Goal: Browse casually: Explore the website without a specific task or goal

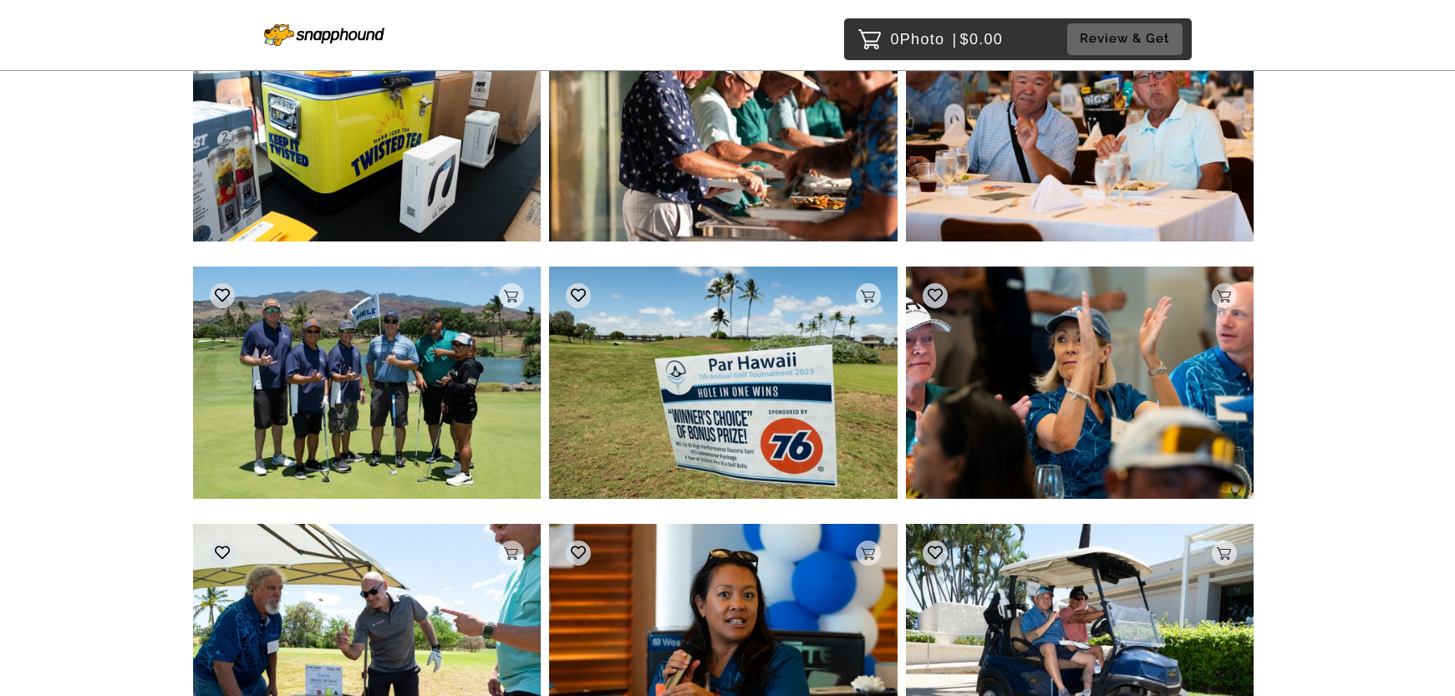
scroll to position [4162, 0]
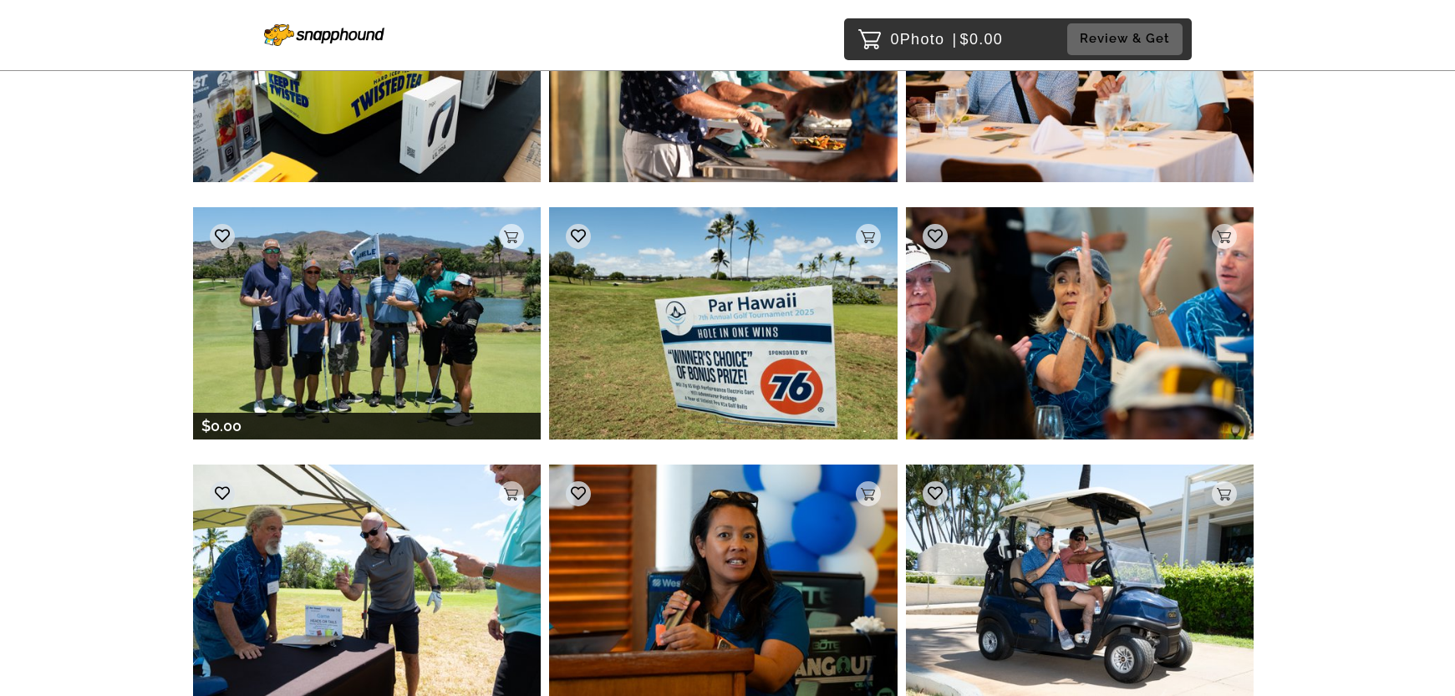
click at [404, 318] on img at bounding box center [367, 322] width 348 height 231
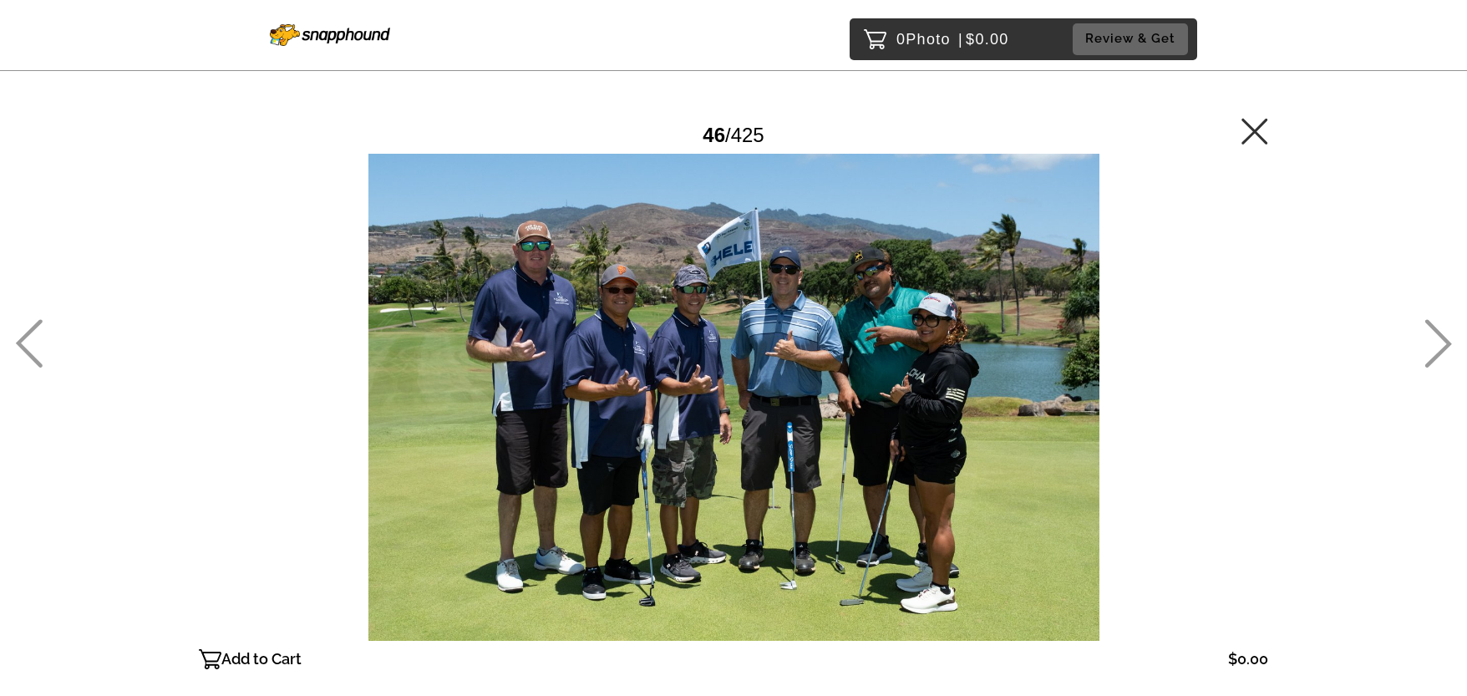
click at [1262, 128] on icon at bounding box center [1255, 131] width 27 height 27
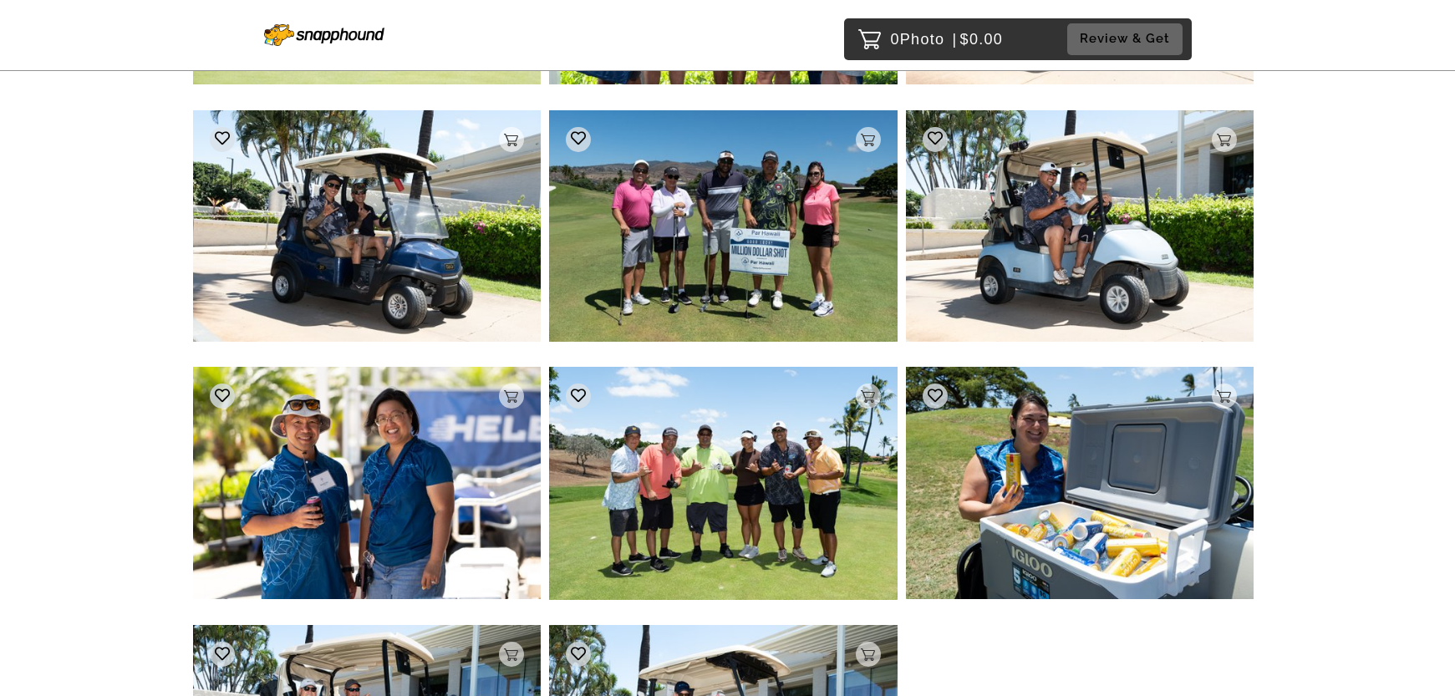
scroll to position [8694, 0]
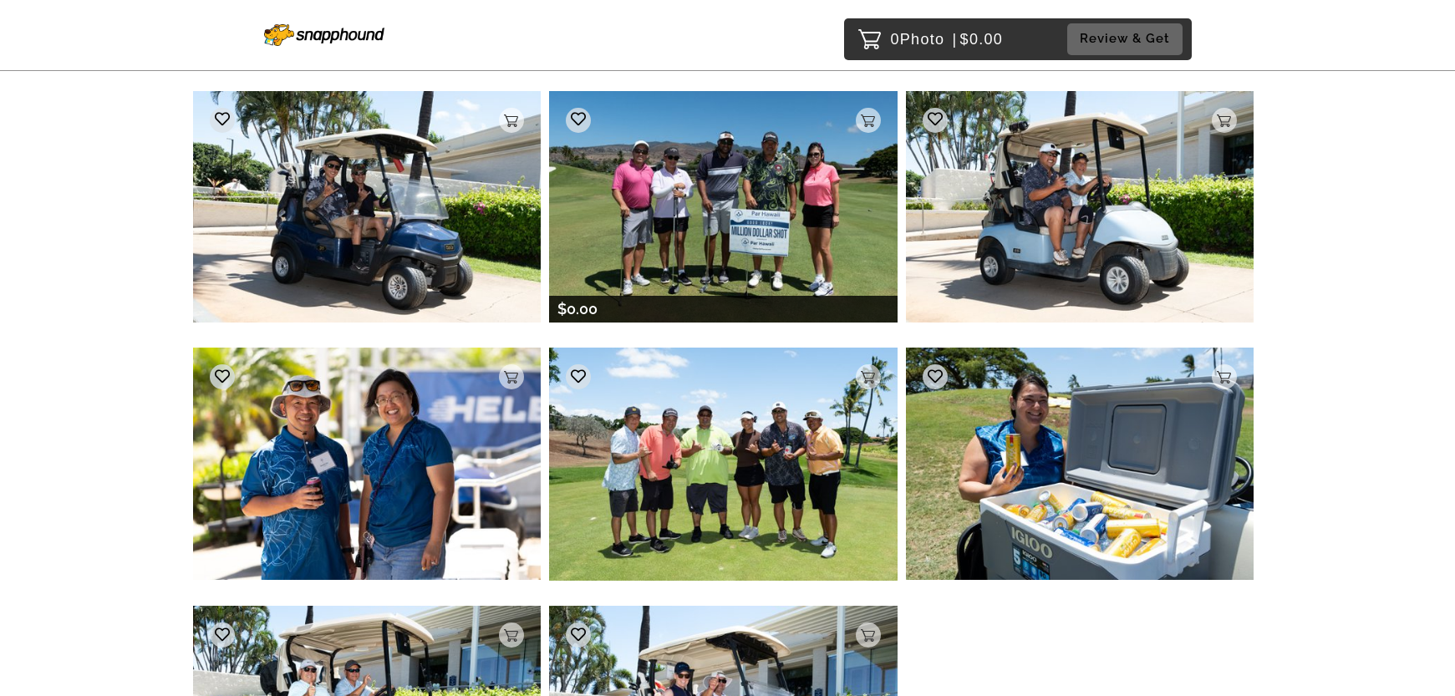
click at [689, 210] on img at bounding box center [723, 206] width 348 height 231
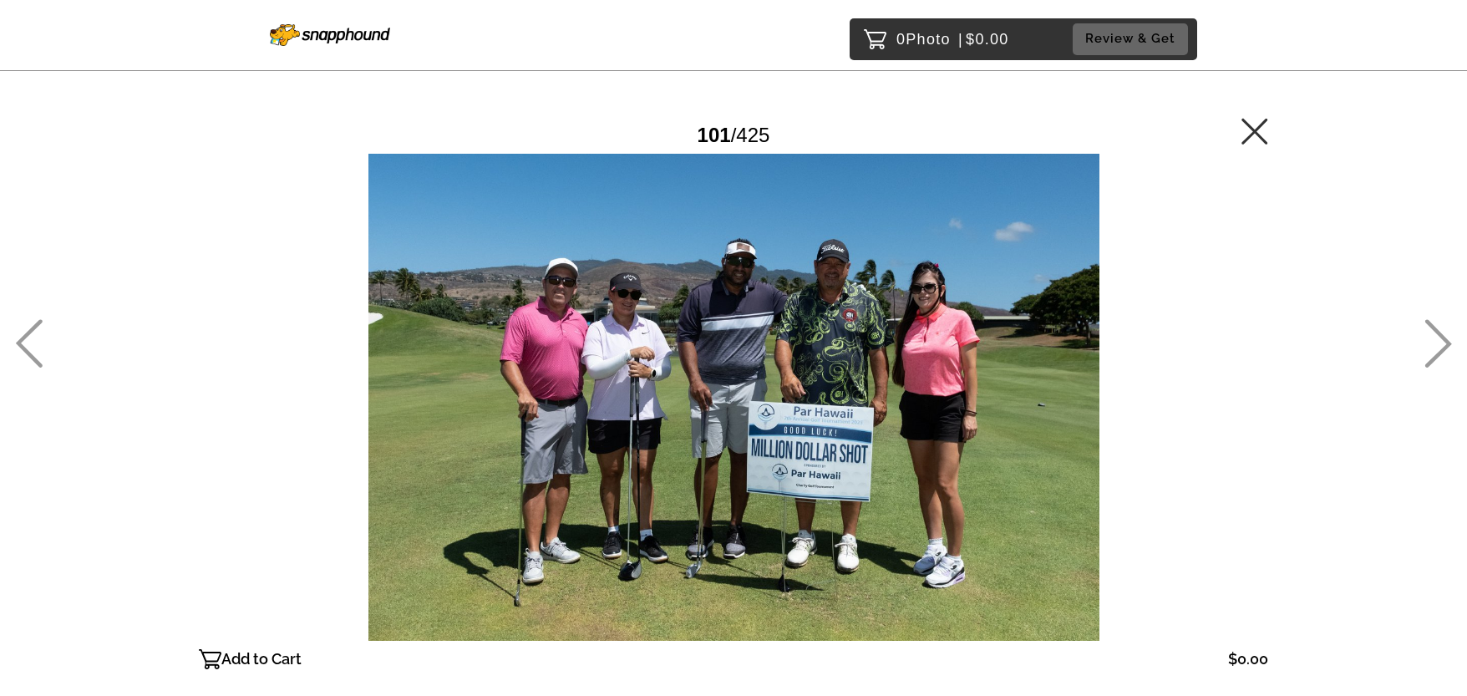
click at [1254, 127] on icon at bounding box center [1255, 131] width 27 height 27
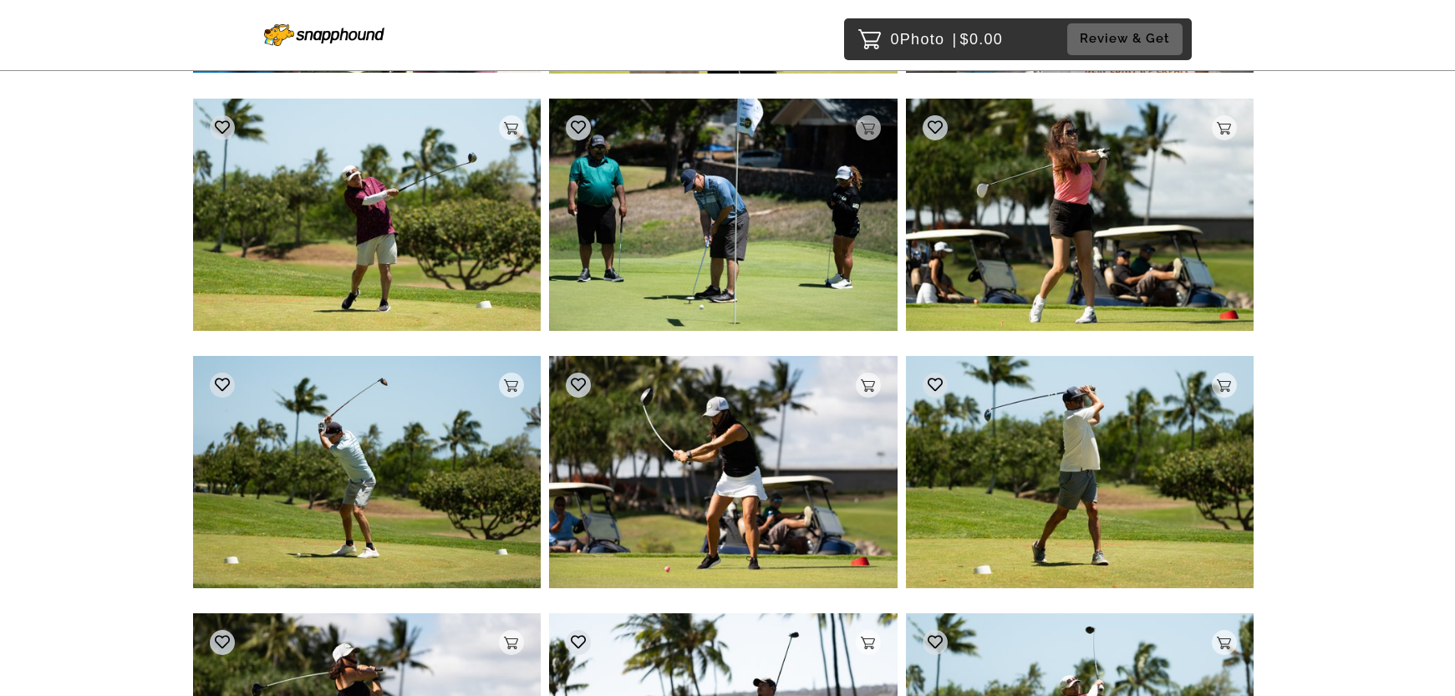
scroll to position [14135, 0]
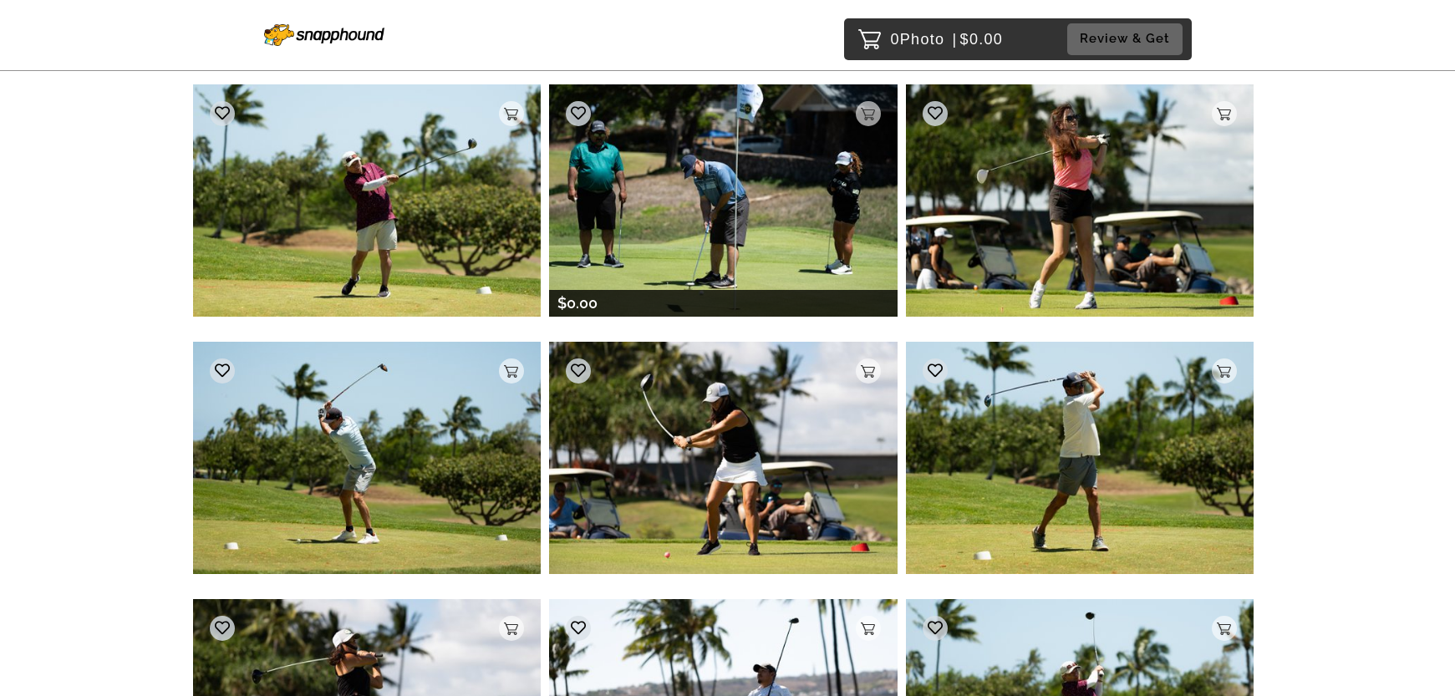
click at [821, 226] on img at bounding box center [723, 199] width 348 height 231
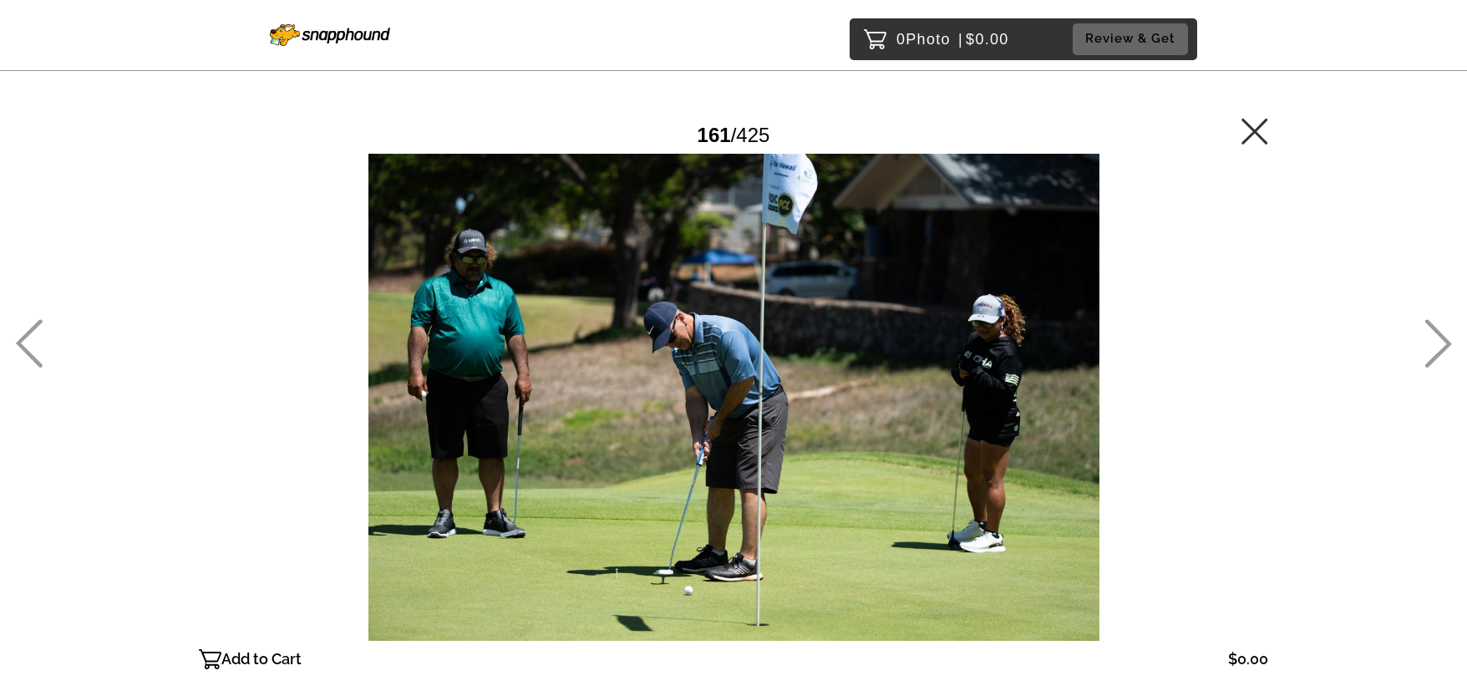
drag, startPoint x: 1255, startPoint y: 125, endPoint x: 1326, endPoint y: 227, distance: 124.2
click at [1256, 124] on icon at bounding box center [1255, 131] width 27 height 27
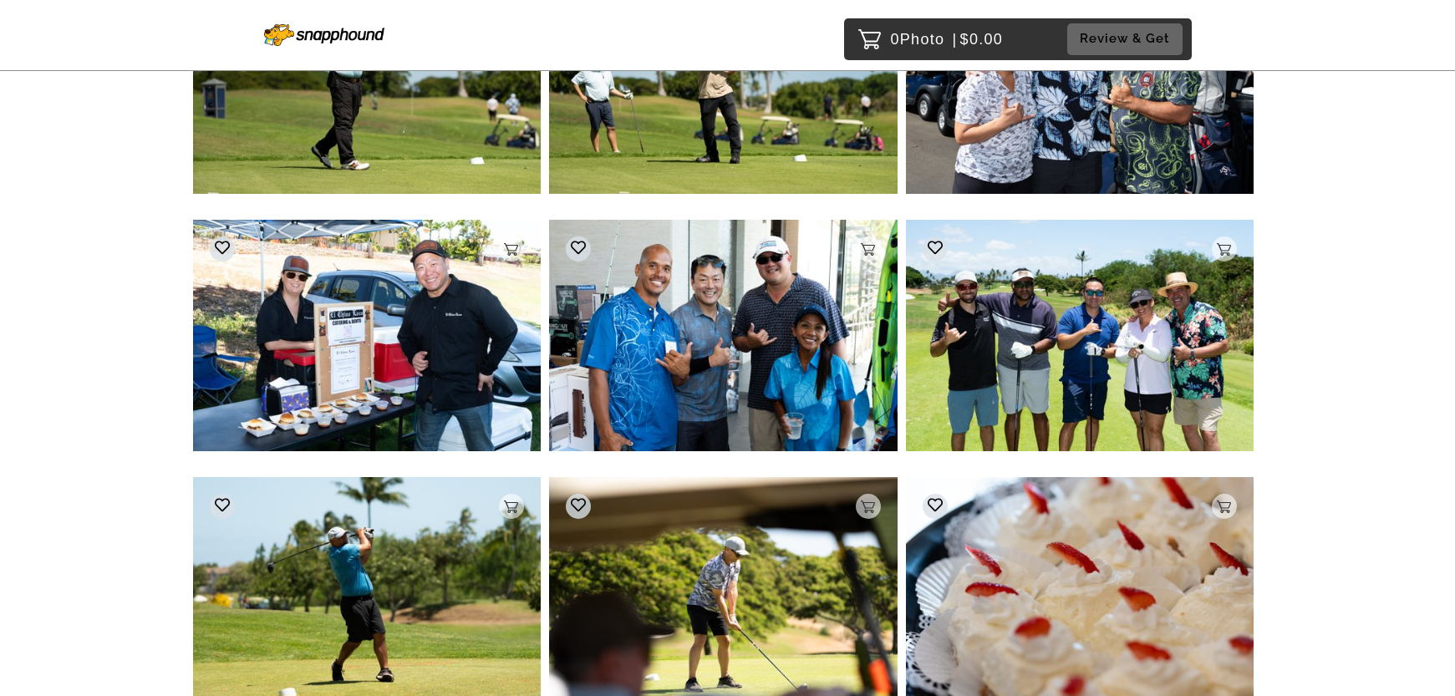
scroll to position [15724, 0]
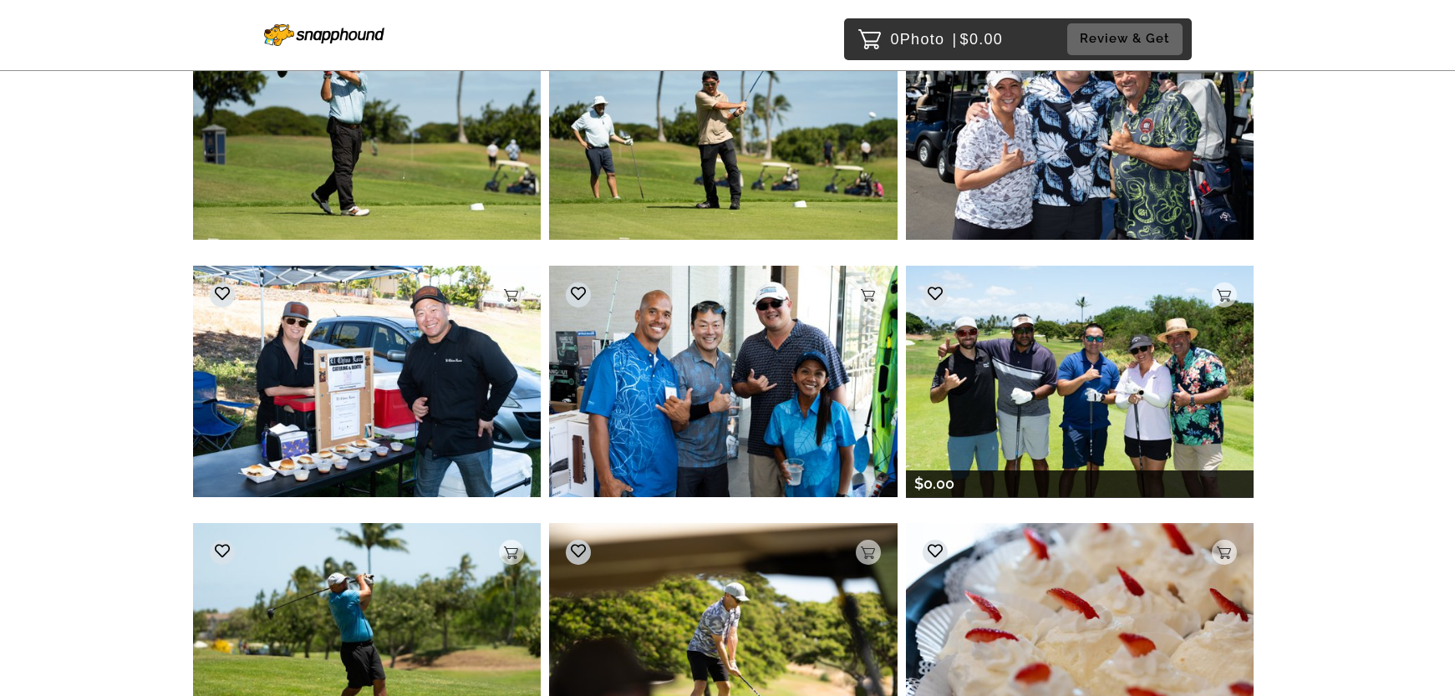
click at [1083, 377] on img at bounding box center [1080, 381] width 348 height 231
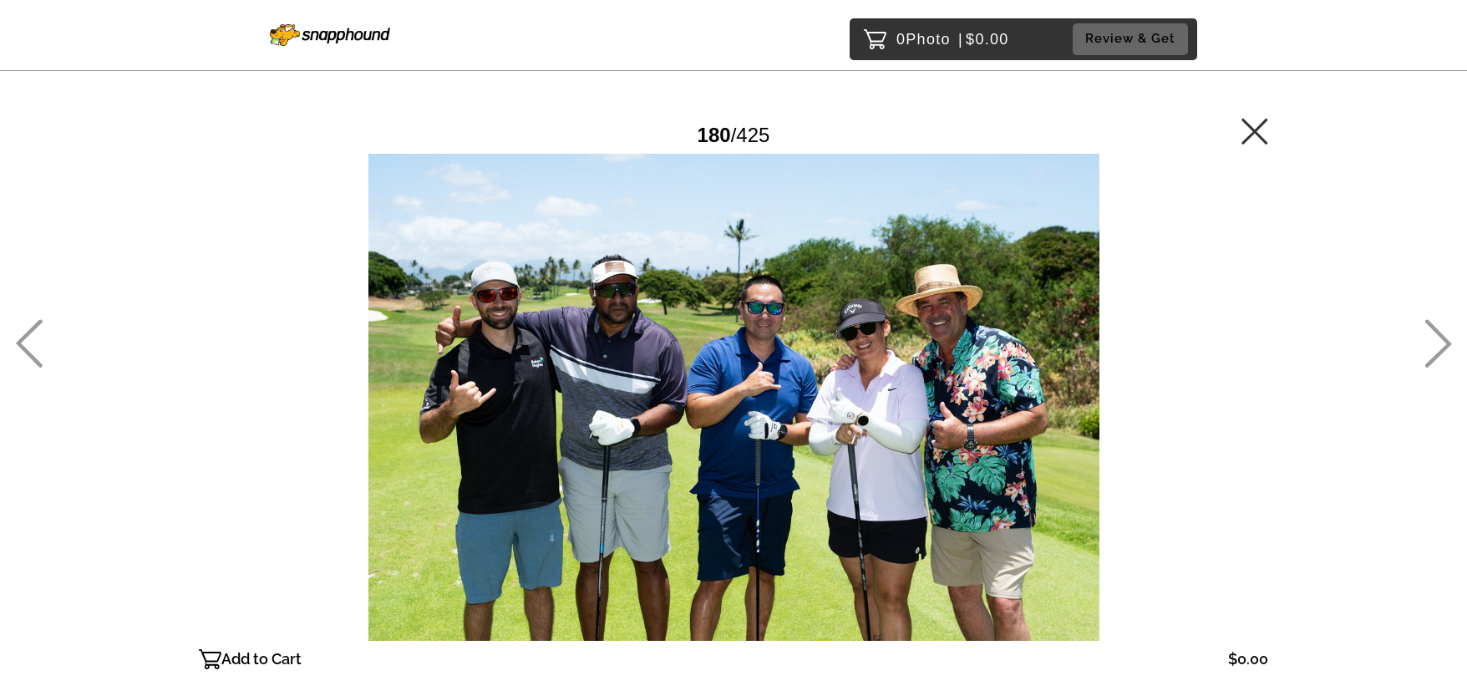
click at [1261, 125] on icon at bounding box center [1255, 131] width 26 height 26
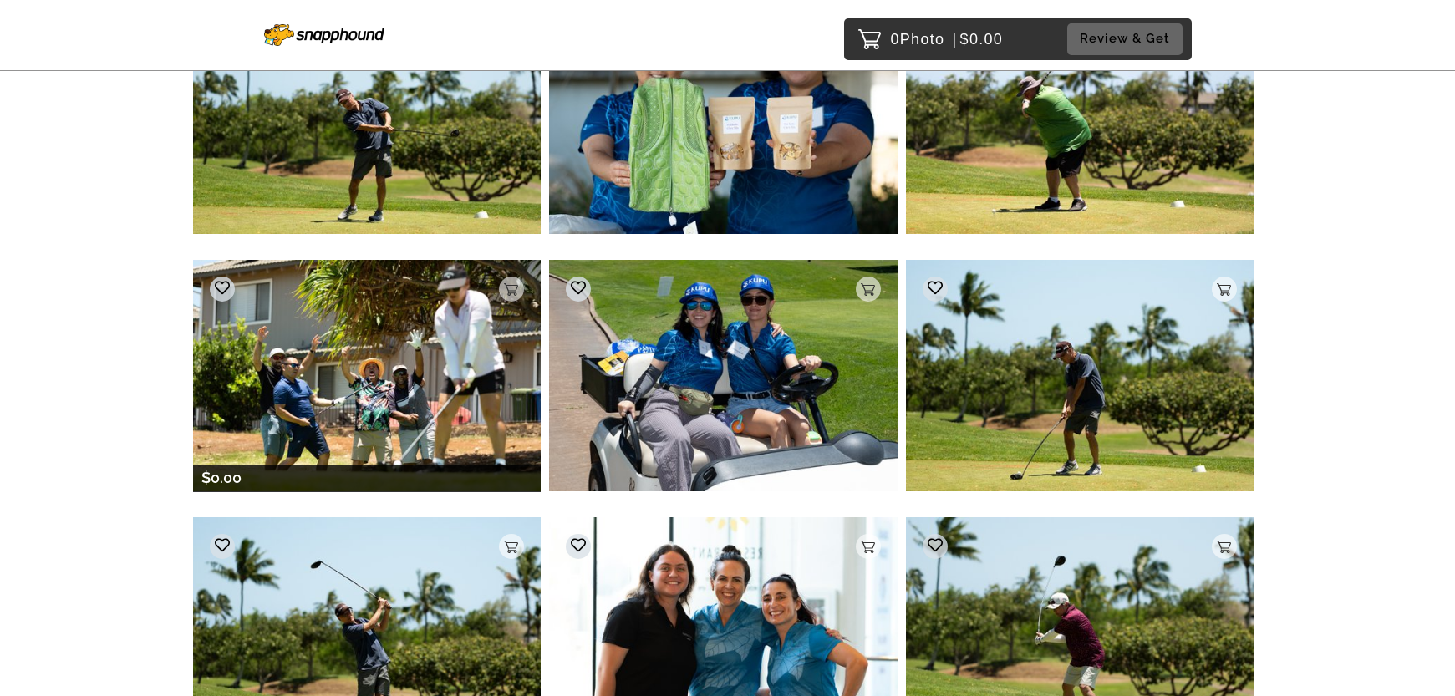
scroll to position [16757, 0]
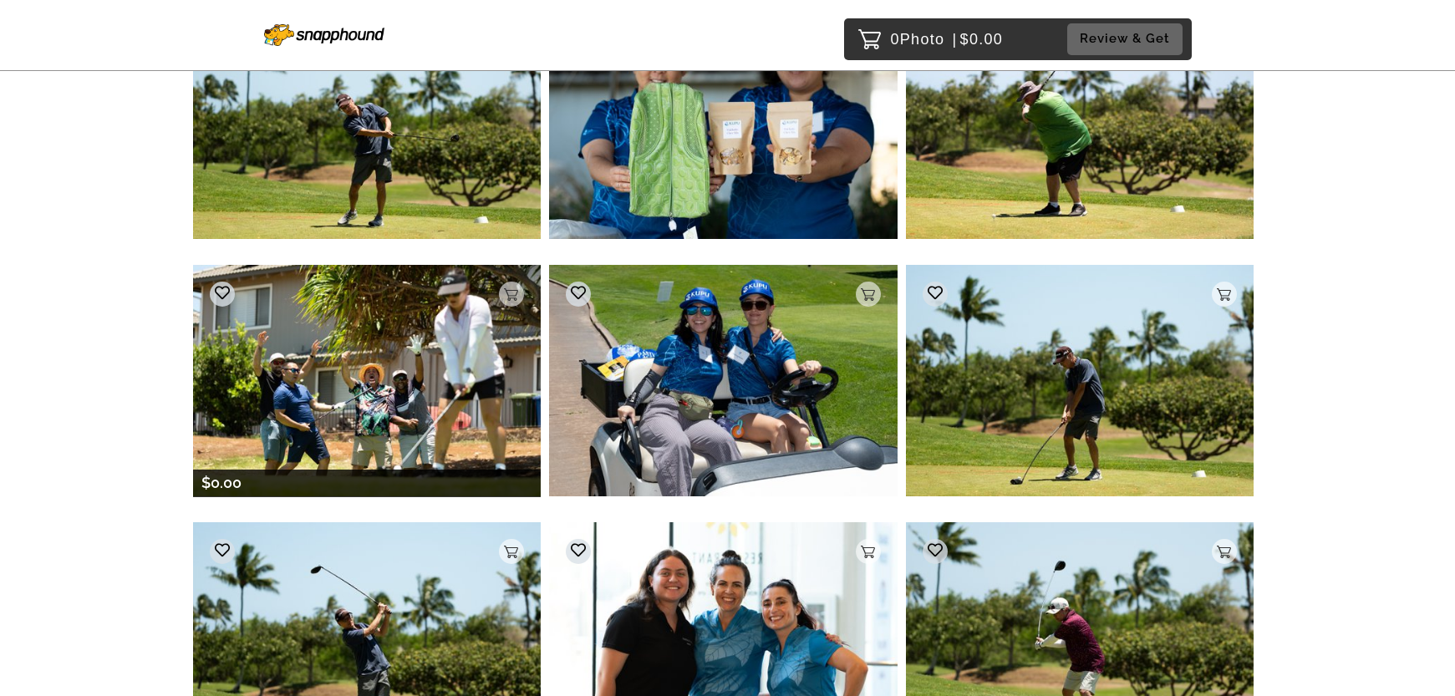
click at [455, 368] on img at bounding box center [367, 380] width 348 height 231
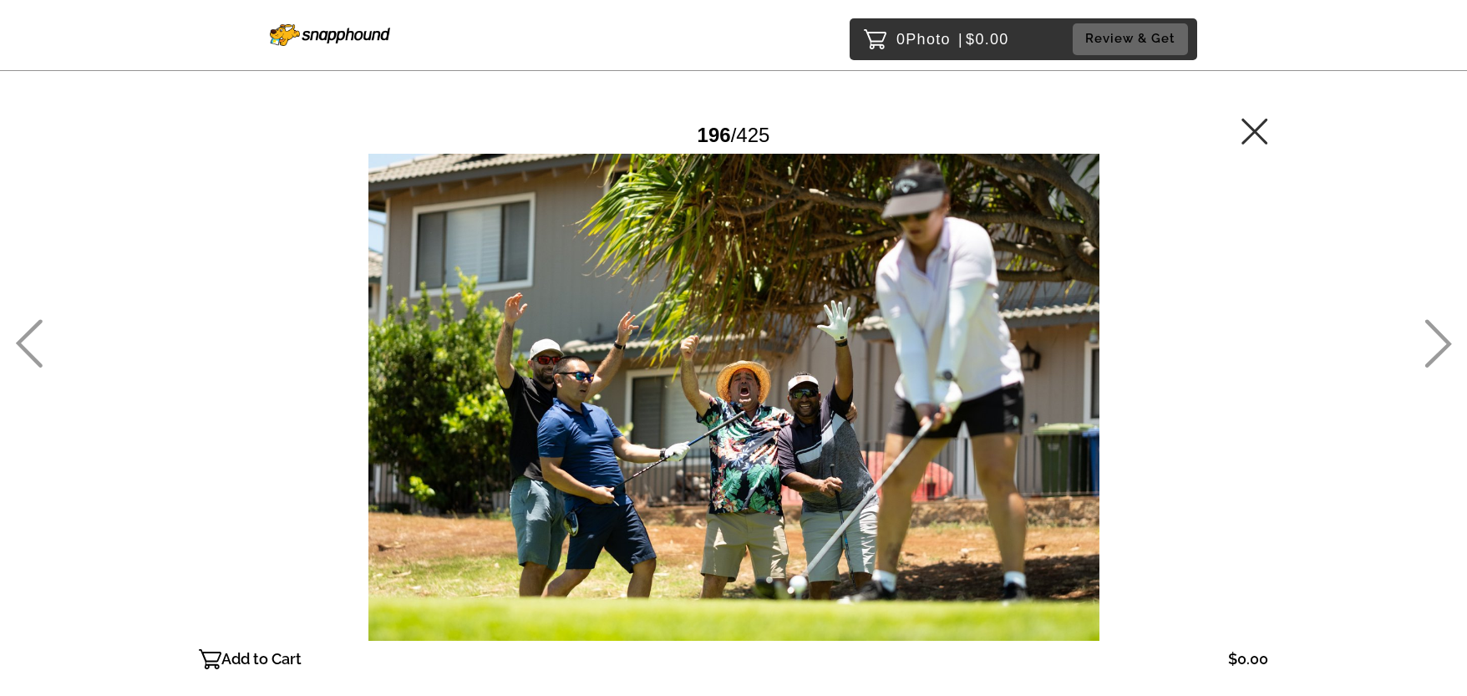
drag, startPoint x: 1257, startPoint y: 124, endPoint x: 1385, endPoint y: 189, distance: 143.5
click at [1257, 124] on icon at bounding box center [1255, 131] width 27 height 27
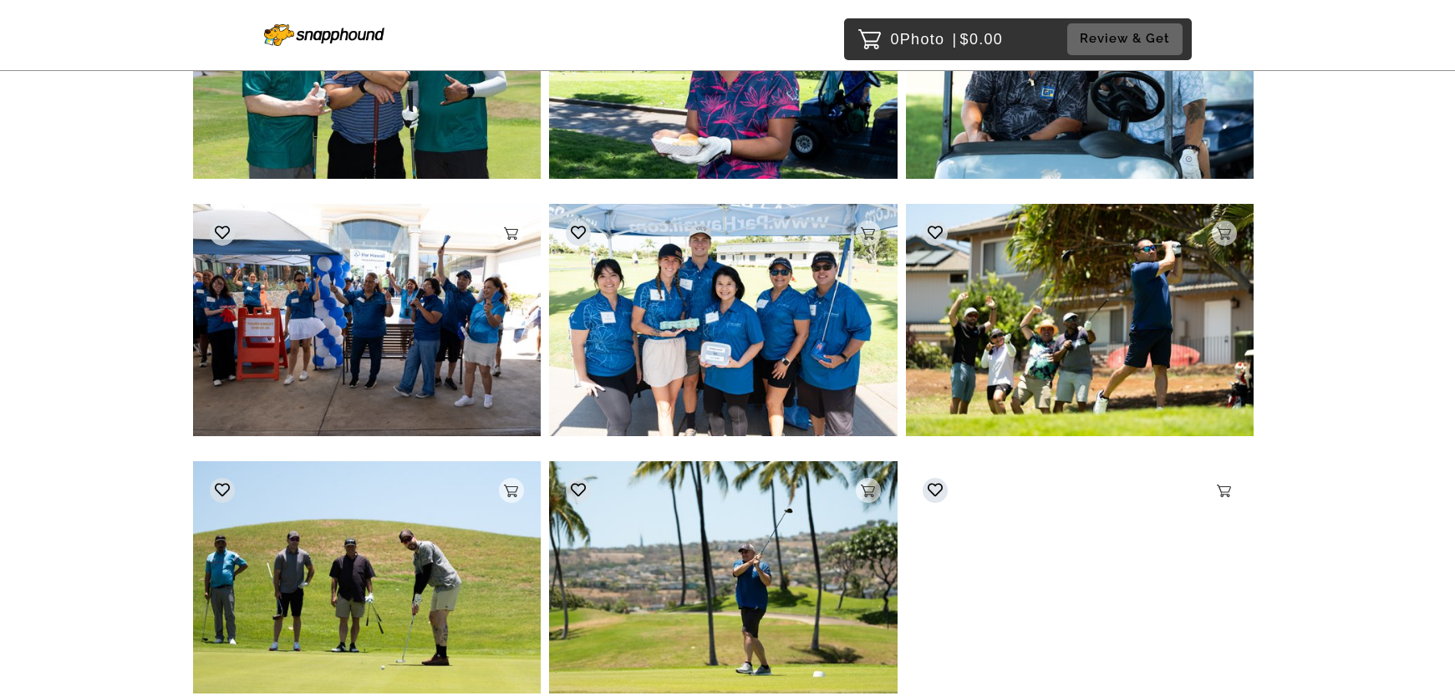
scroll to position [19678, 0]
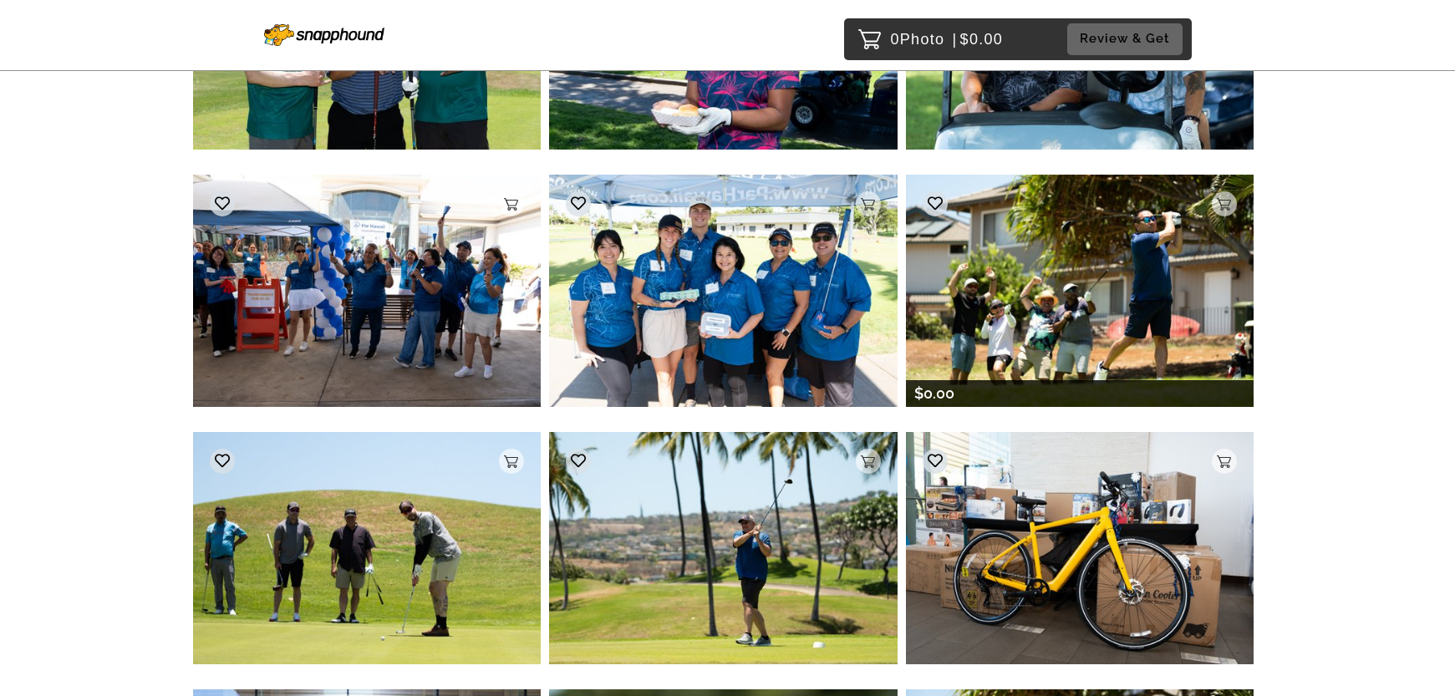
click at [1119, 272] on img at bounding box center [1080, 290] width 348 height 231
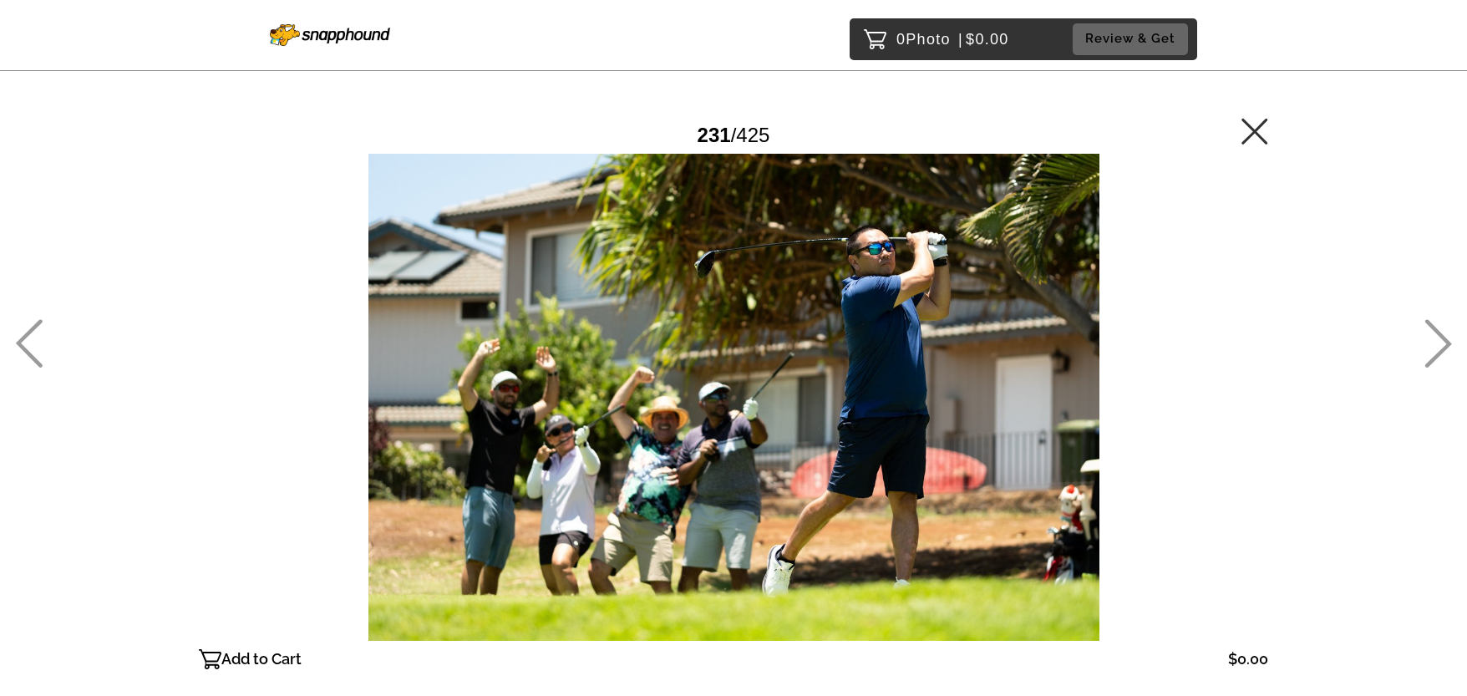
click at [1258, 130] on icon at bounding box center [1255, 131] width 26 height 26
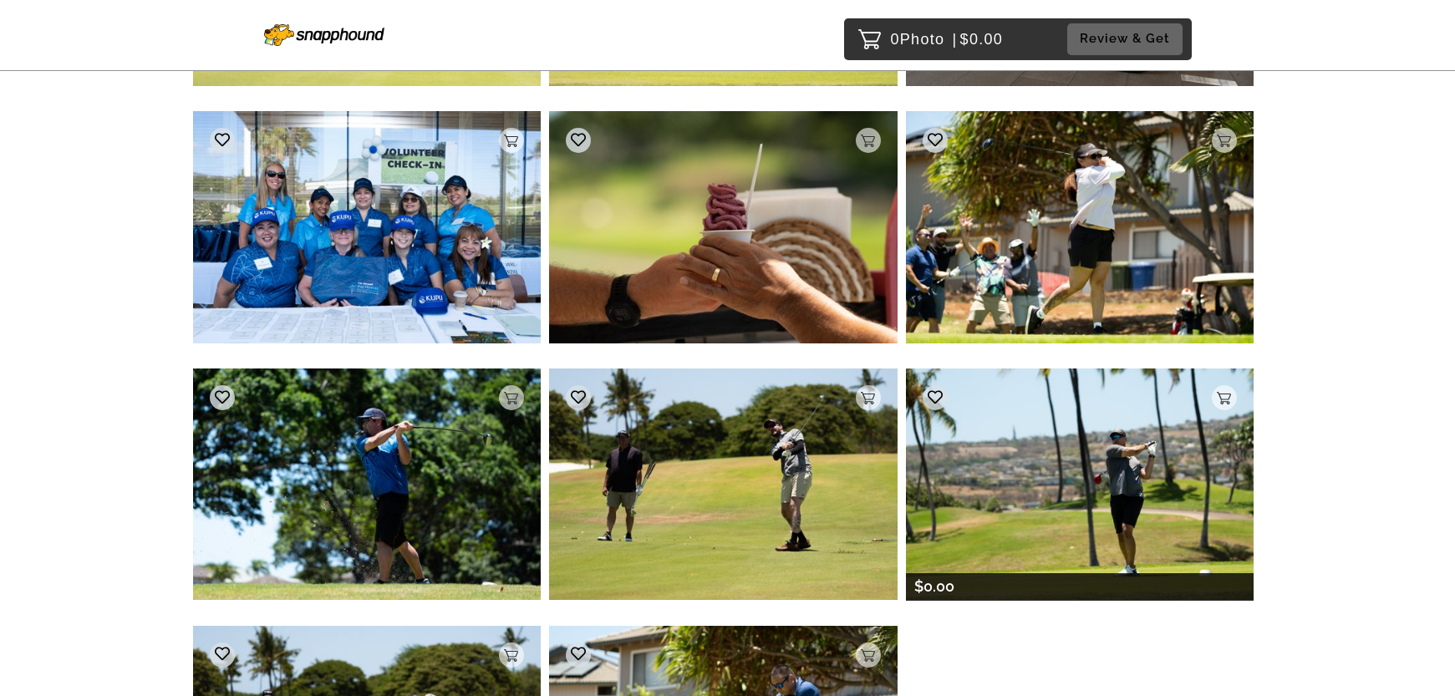
scroll to position [20496, 0]
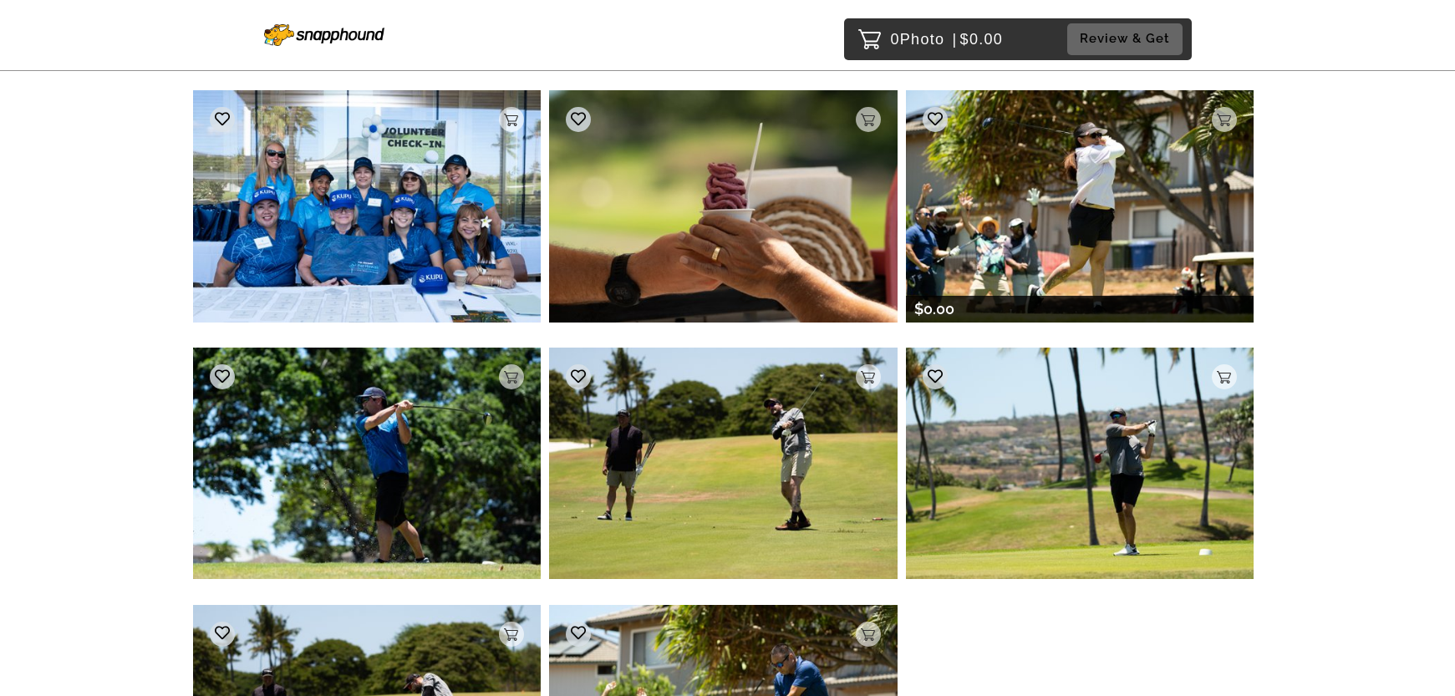
click at [1105, 252] on img at bounding box center [1080, 205] width 348 height 231
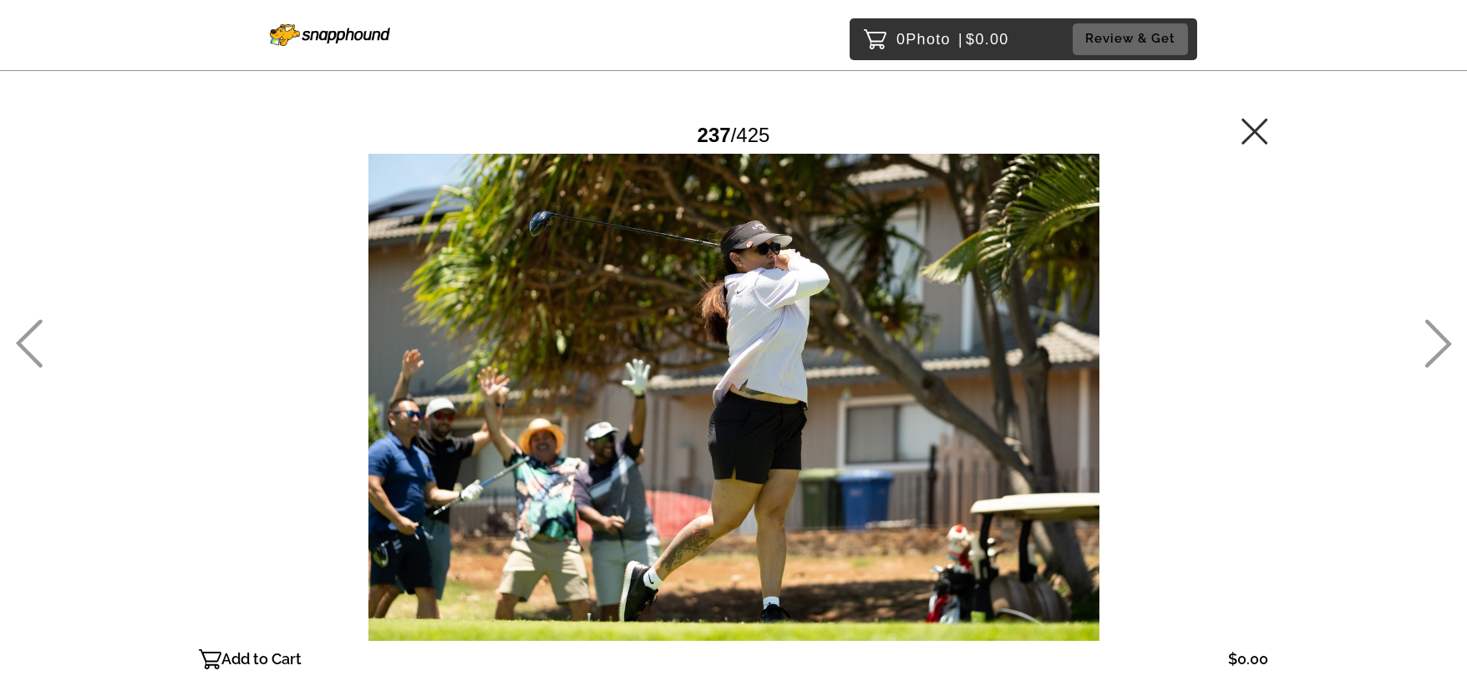
click at [1255, 120] on icon at bounding box center [1255, 131] width 27 height 27
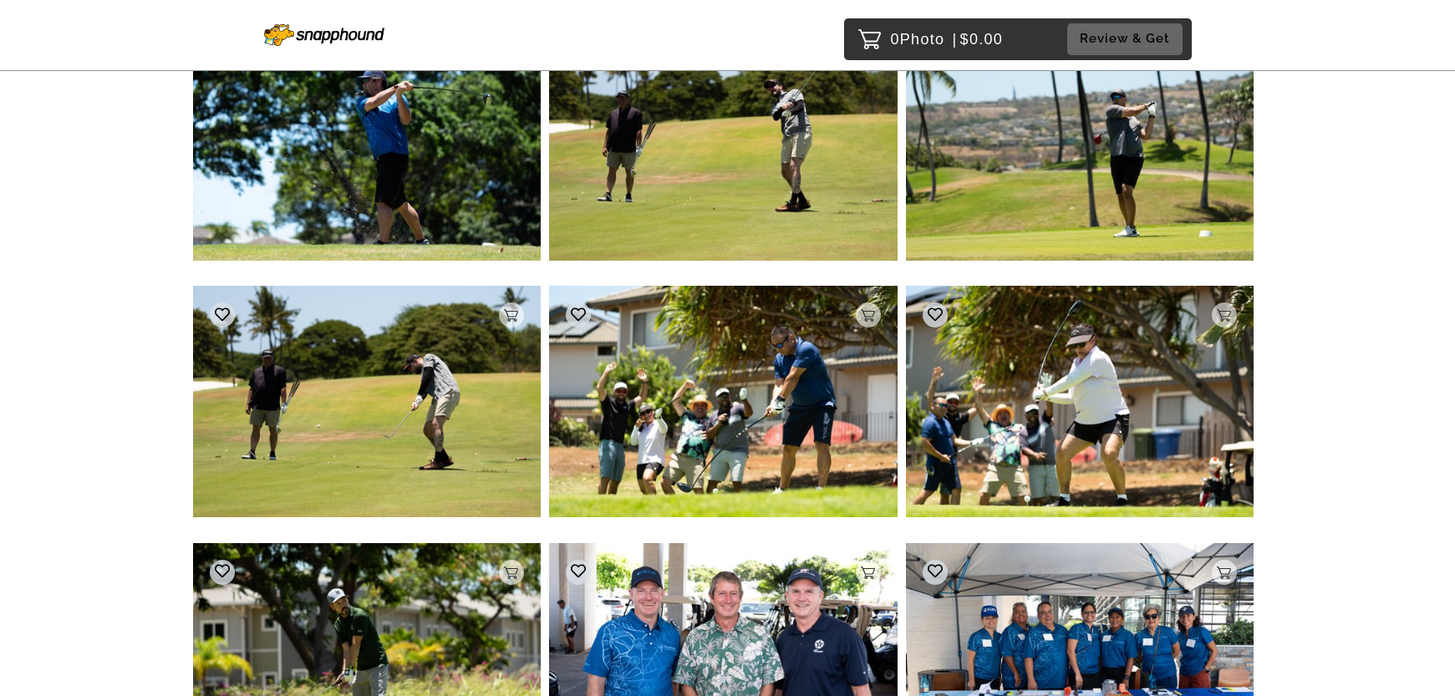
scroll to position [20542, 0]
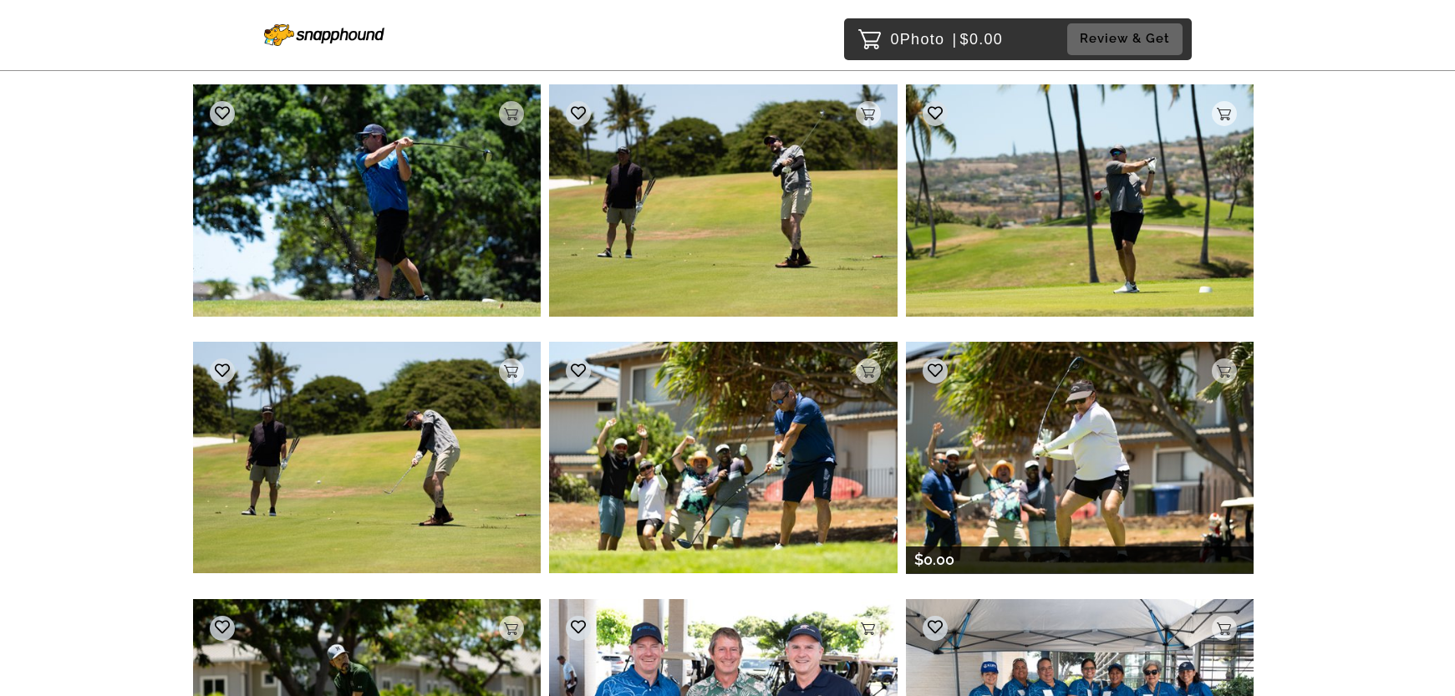
click at [1073, 450] on img at bounding box center [1080, 457] width 348 height 231
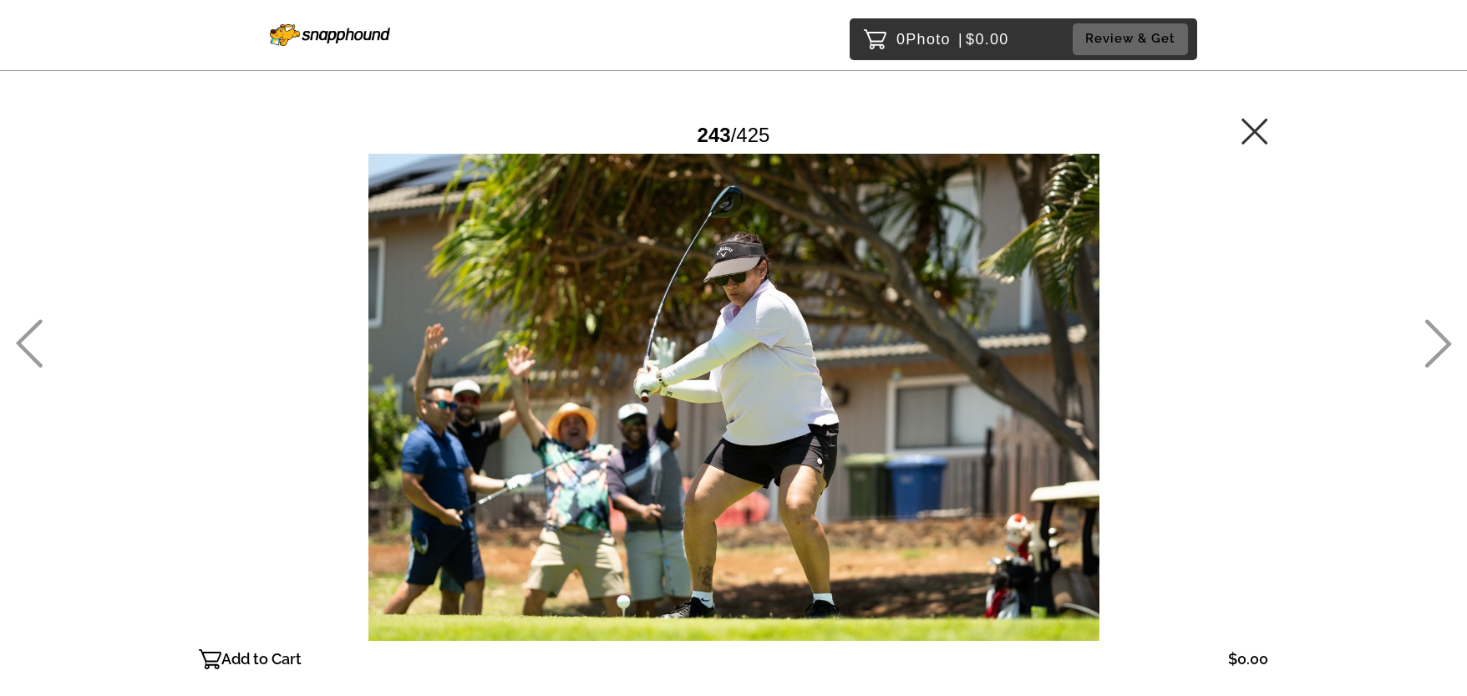
click at [1257, 131] on icon at bounding box center [1255, 131] width 26 height 26
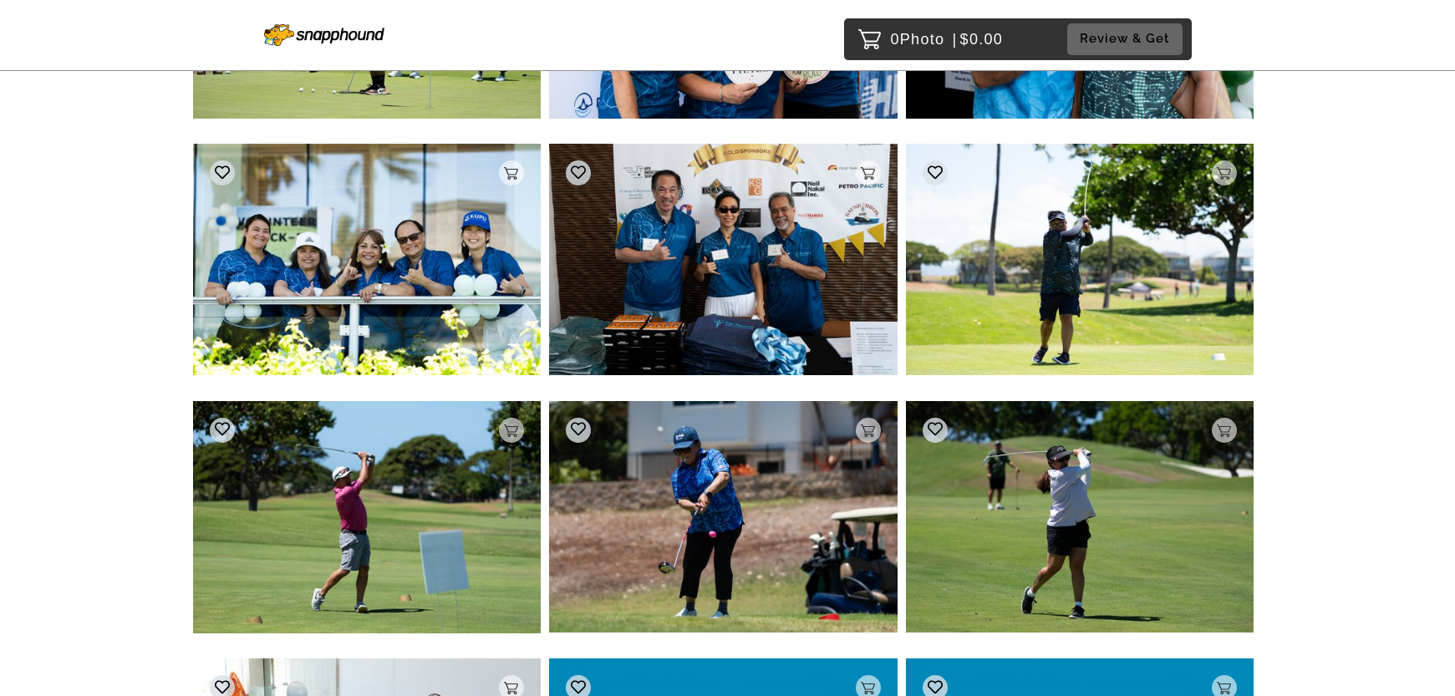
scroll to position [27297, 0]
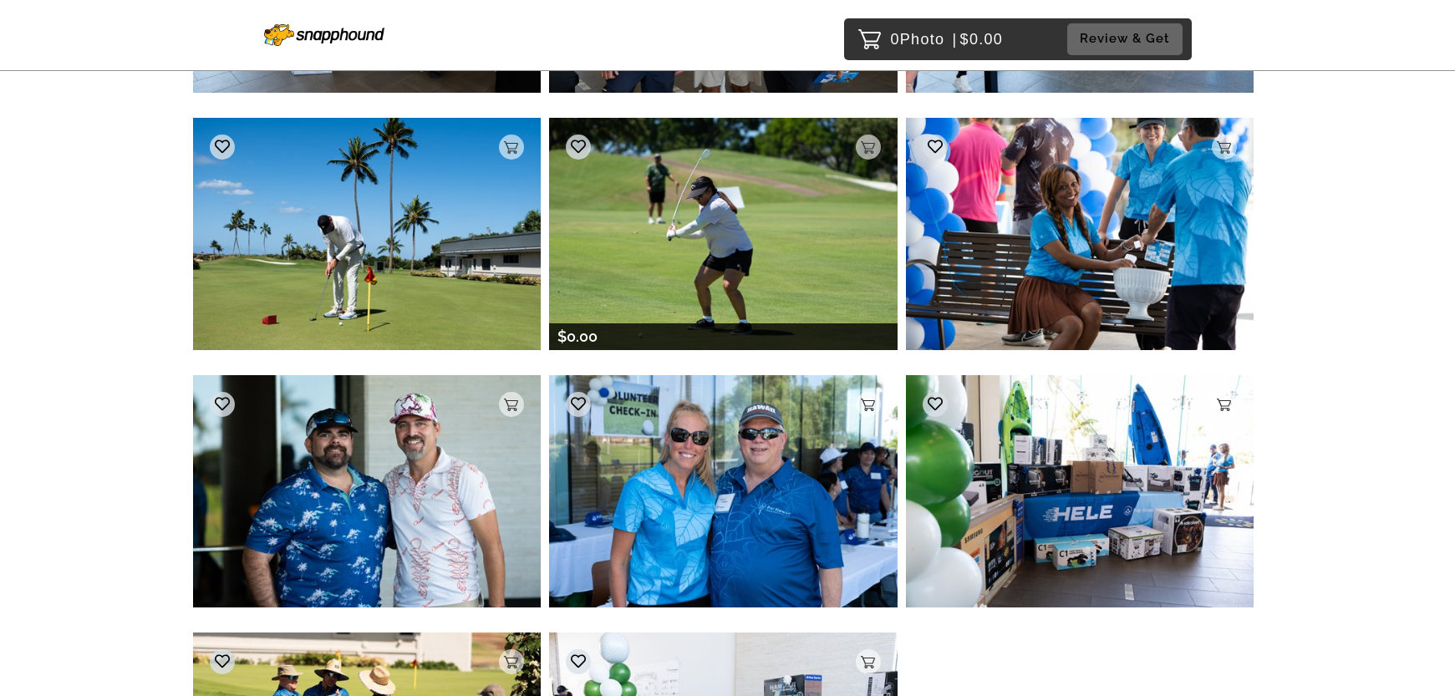
click at [718, 231] on img at bounding box center [723, 233] width 348 height 231
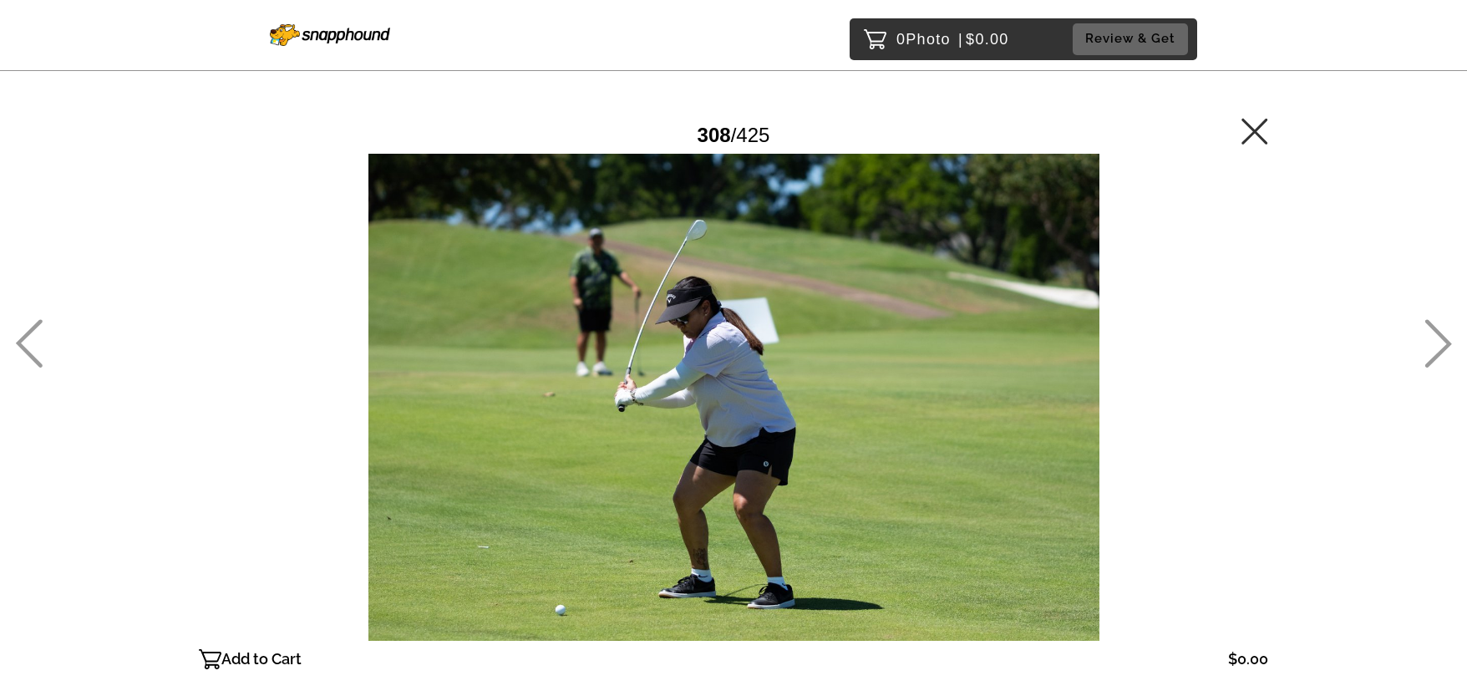
drag, startPoint x: 1253, startPoint y: 132, endPoint x: 624, endPoint y: 2, distance: 641.7
click at [1253, 132] on icon at bounding box center [1255, 131] width 26 height 26
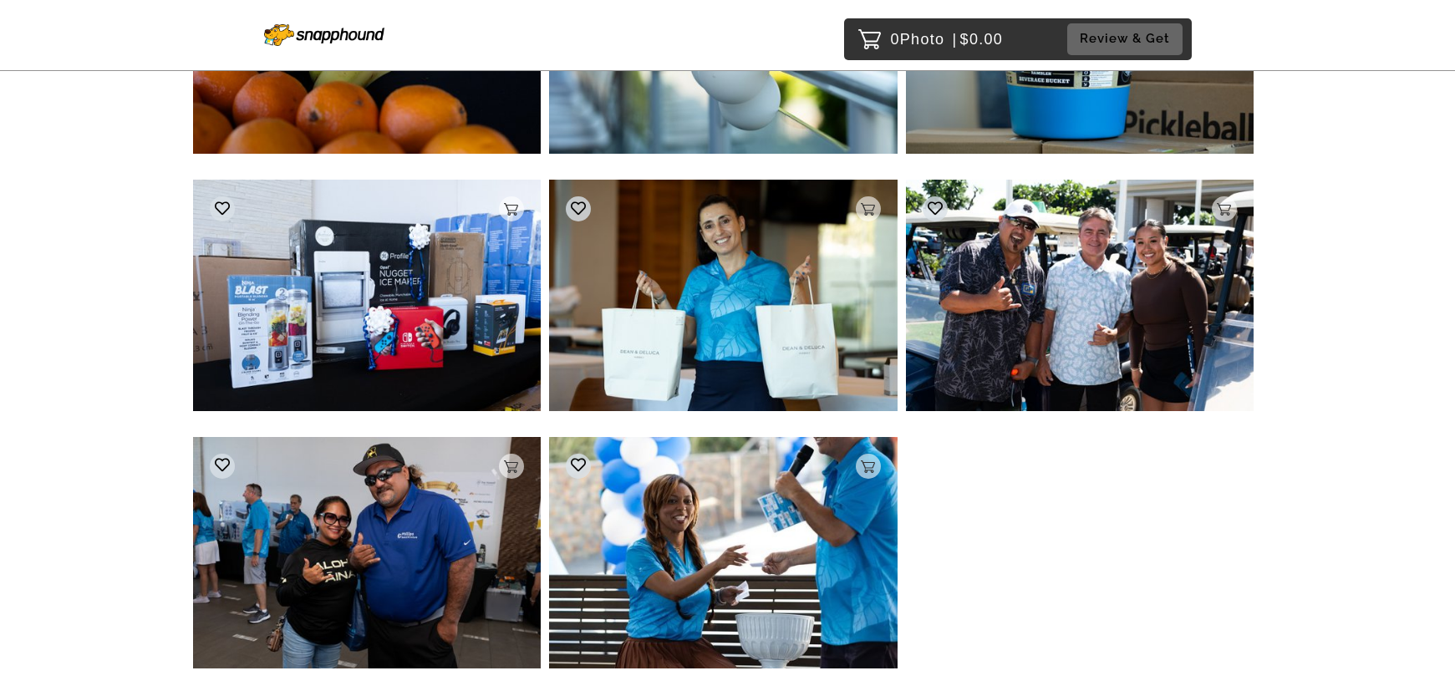
scroll to position [36364, 0]
